Goal: Navigation & Orientation: Find specific page/section

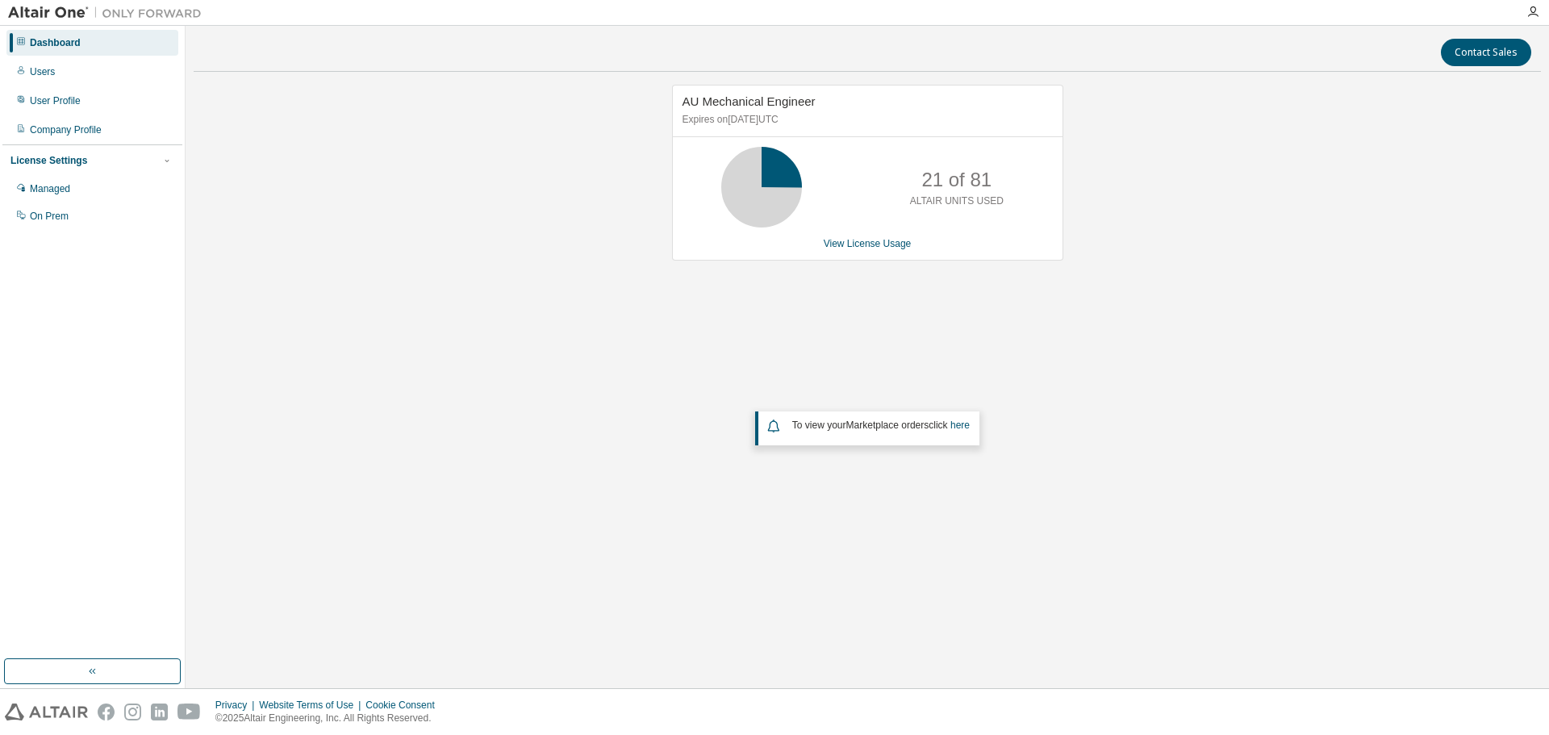
click at [1105, 394] on div "AU Mechanical Engineer Expires on [DATE] UTC 21 of 81 ALTAIR UNITS USED View Li…" at bounding box center [867, 324] width 1347 height 478
